Goal: Task Accomplishment & Management: Use online tool/utility

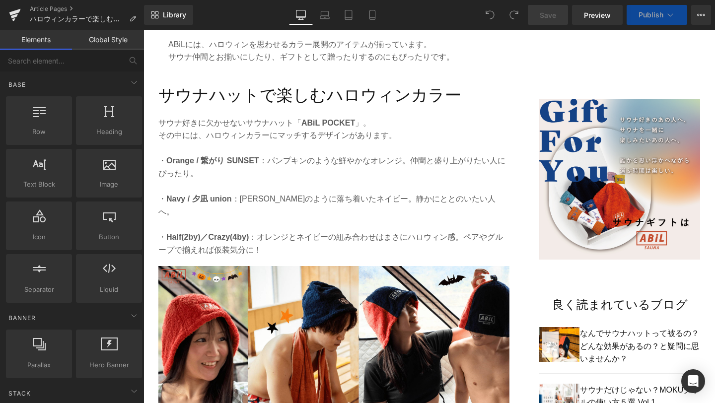
scroll to position [643, 0]
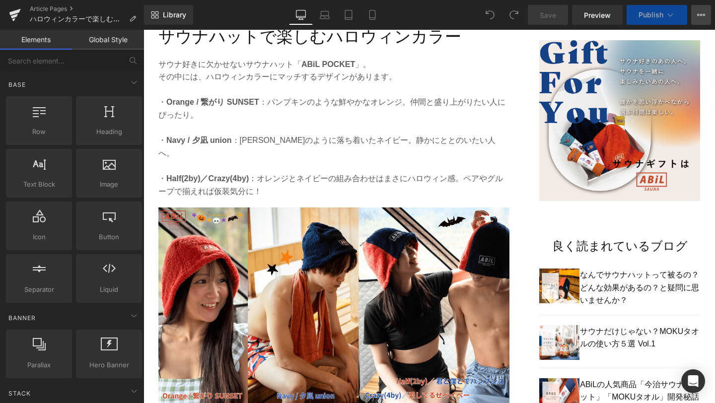
click at [703, 17] on icon at bounding box center [701, 15] width 8 height 8
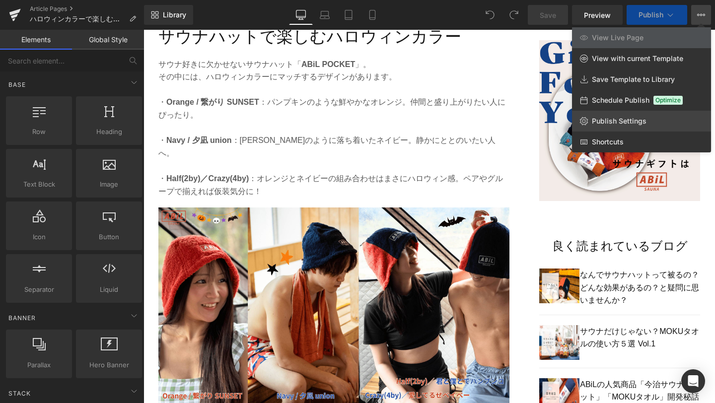
click at [624, 120] on span "Publish Settings" at bounding box center [619, 121] width 55 height 9
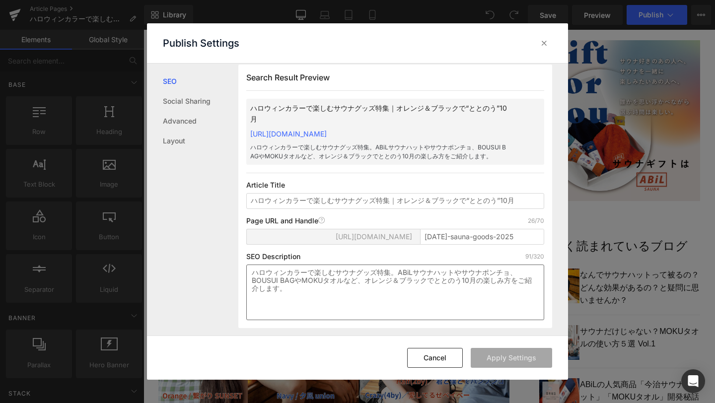
scroll to position [0, 0]
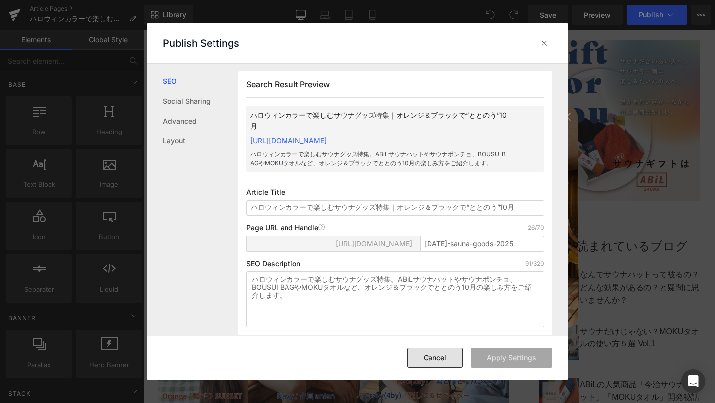
click at [426, 357] on button "Cancel" at bounding box center [435, 358] width 56 height 20
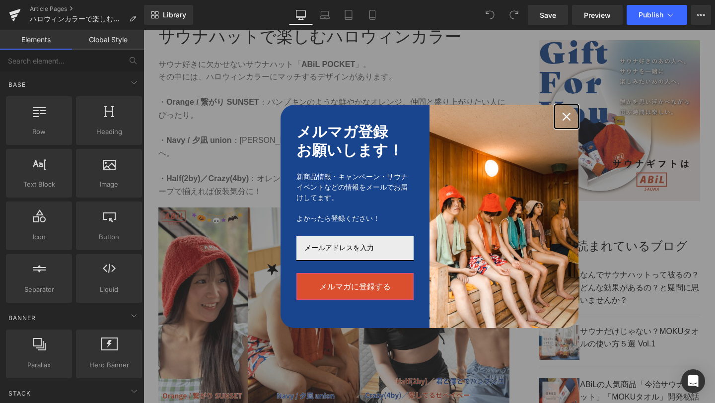
click at [566, 116] on icon "close icon" at bounding box center [566, 117] width 8 height 8
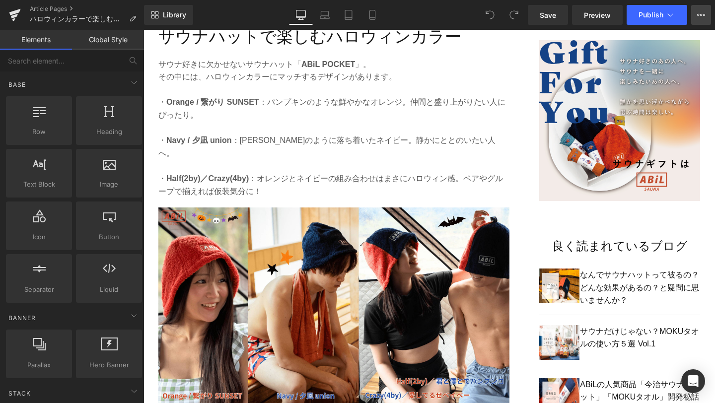
click at [697, 15] on icon at bounding box center [698, 15] width 2 height 2
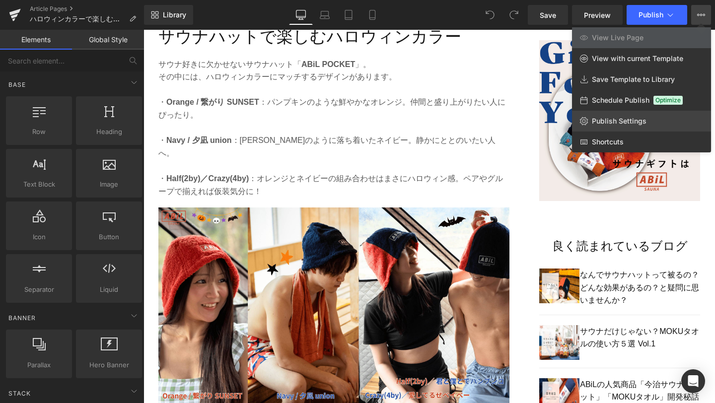
click at [653, 117] on link "Publish Settings" at bounding box center [641, 121] width 139 height 21
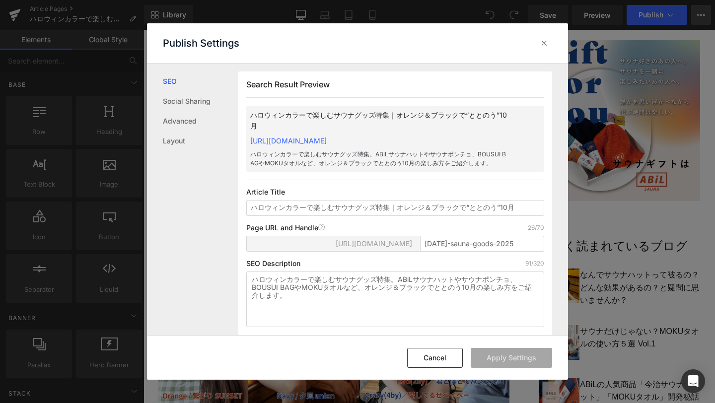
scroll to position [0, 0]
copy link "[URL][DOMAIN_NAME]"
